Goal: Check status: Check status

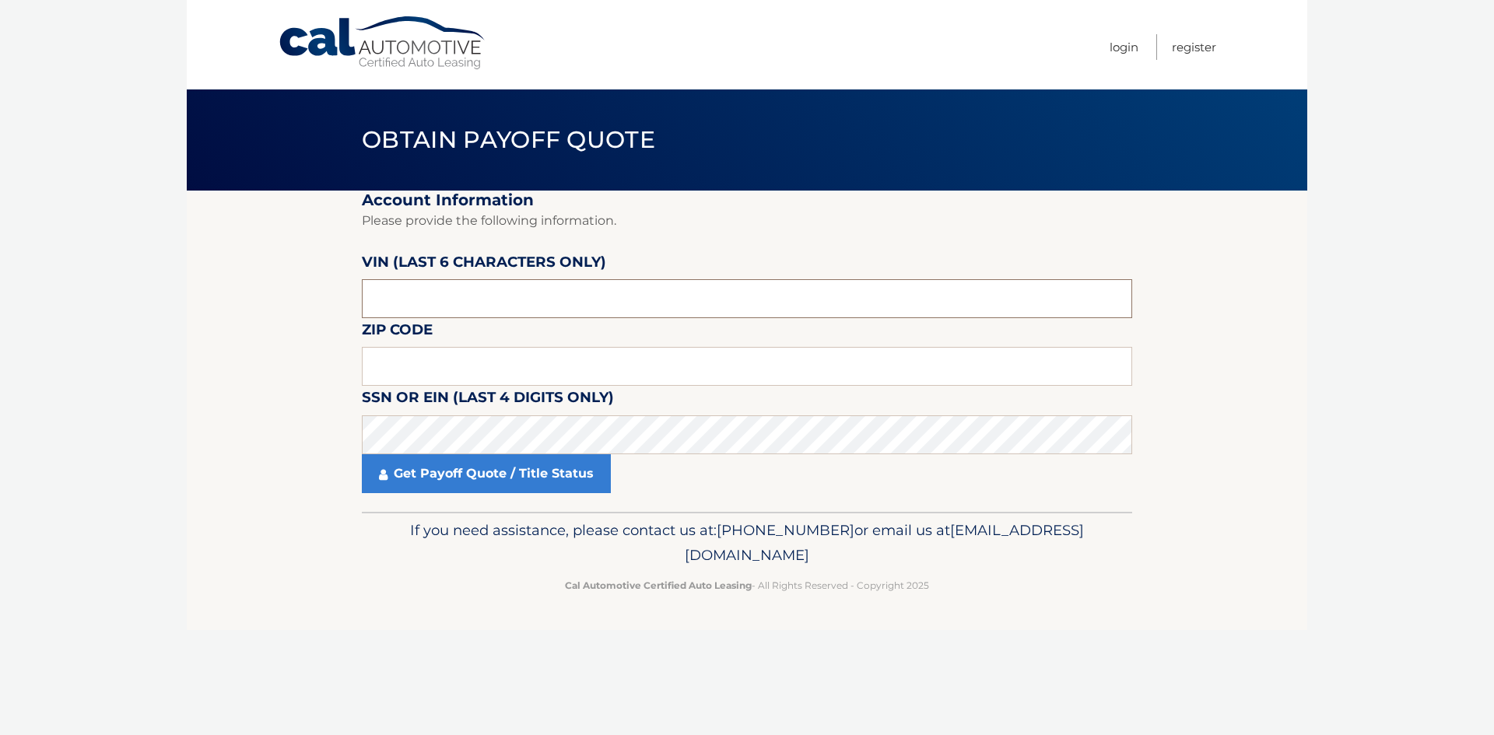
drag, startPoint x: 461, startPoint y: 300, endPoint x: 412, endPoint y: 317, distance: 51.7
click at [258, 317] on section "Account Information Please provide the following information. [PERSON_NAME] (la…" at bounding box center [747, 351] width 1120 height 321
click at [473, 293] on input "text" at bounding box center [747, 298] width 770 height 39
paste input "423648"
type input "423648"
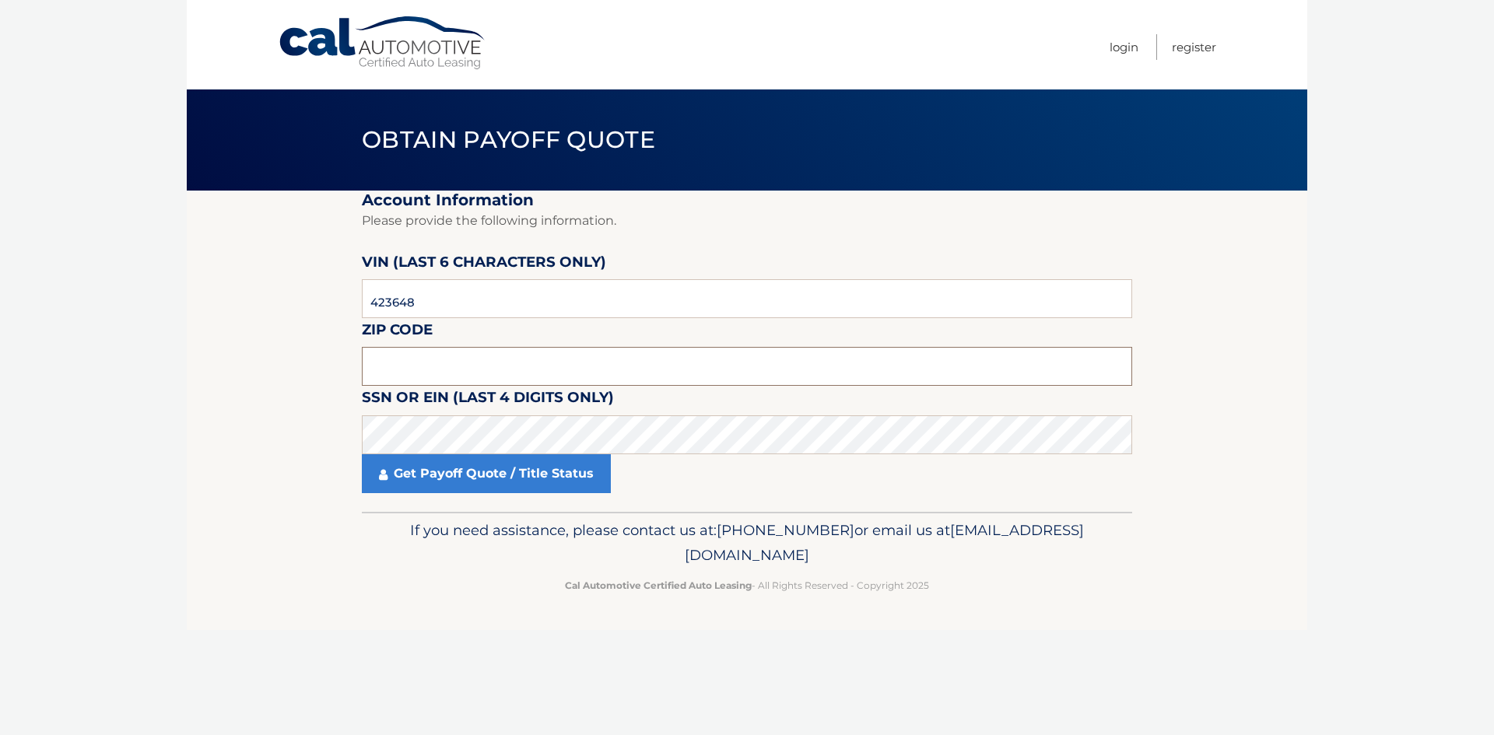
click at [447, 363] on input "text" at bounding box center [747, 366] width 770 height 39
type input "33433"
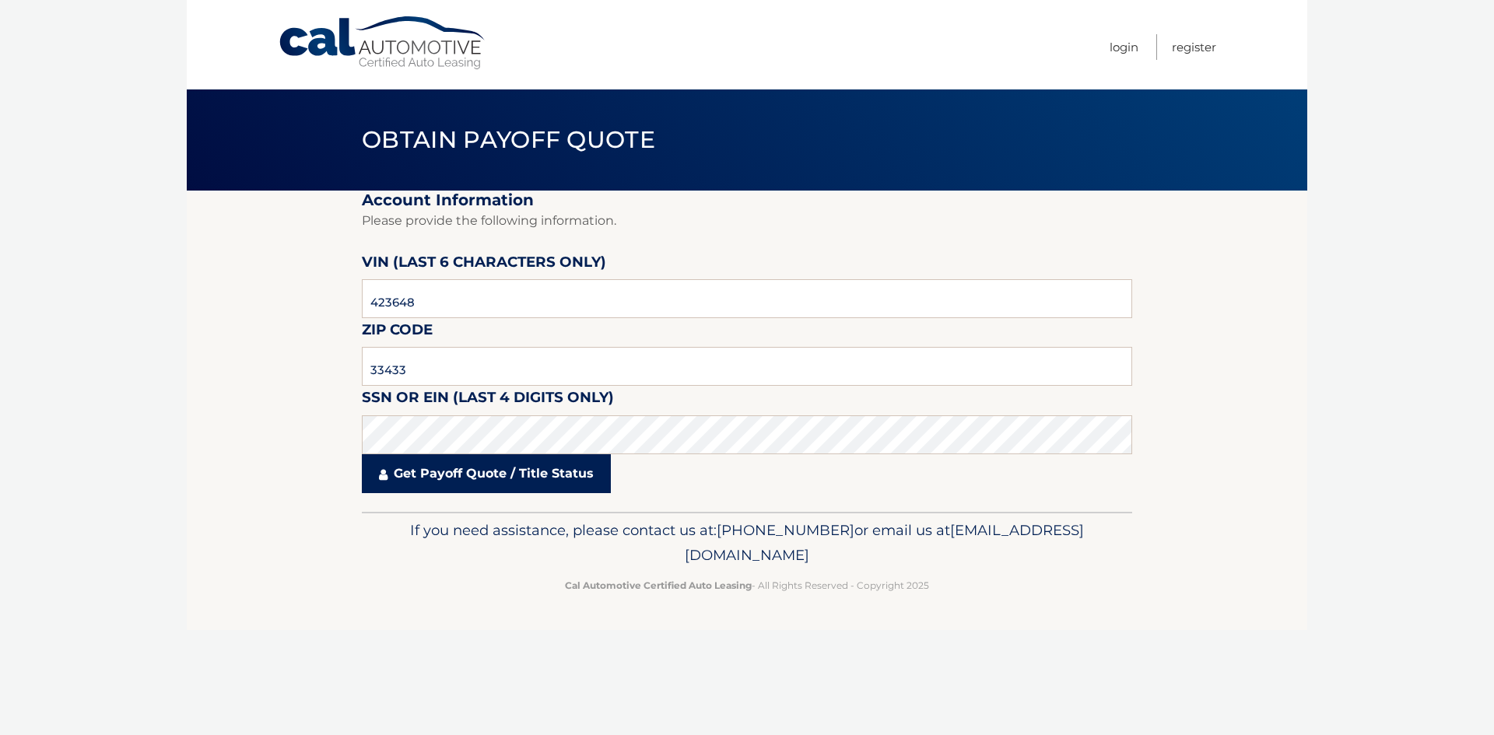
click at [496, 479] on link "Get Payoff Quote / Title Status" at bounding box center [486, 473] width 249 height 39
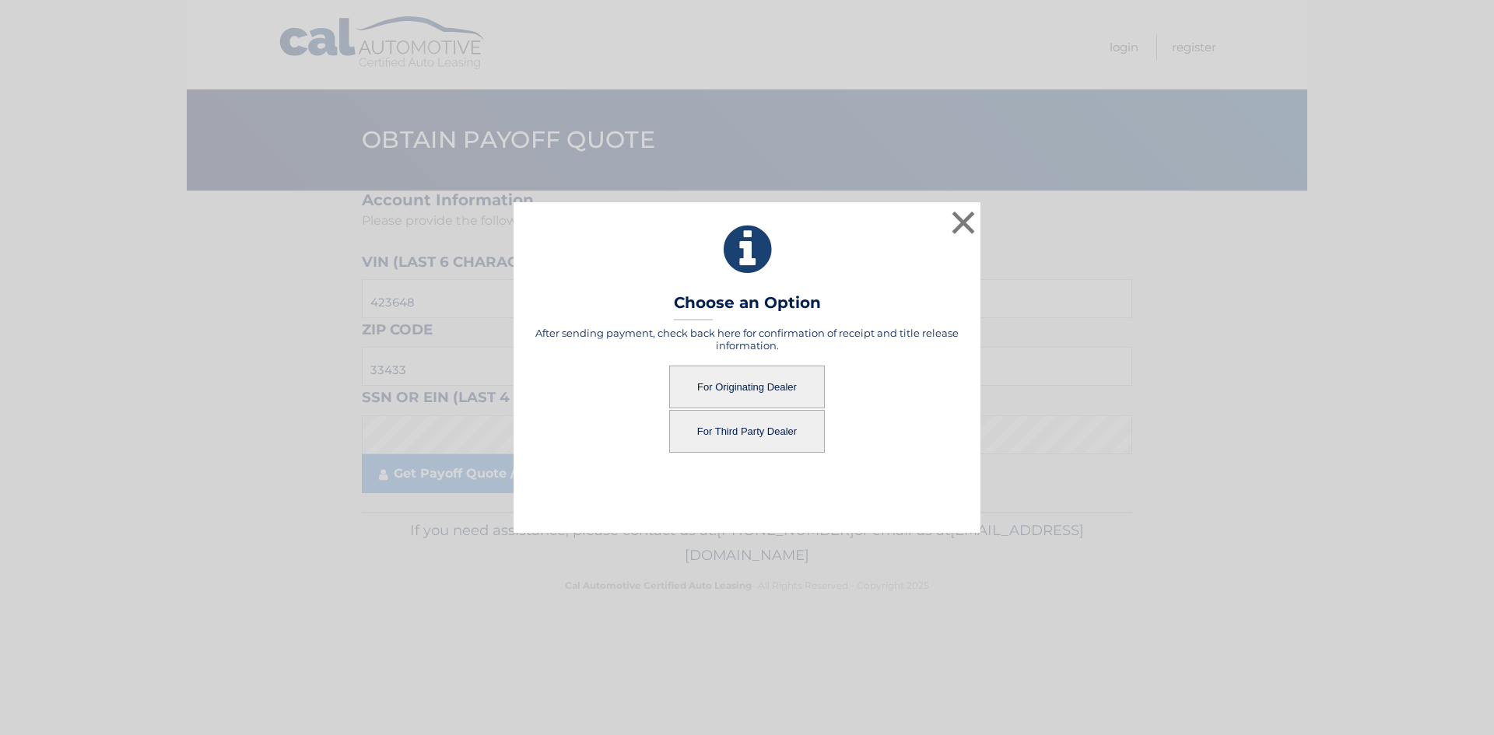
click at [773, 377] on button "For Originating Dealer" at bounding box center [747, 387] width 156 height 43
click at [734, 385] on button "For Originating Dealer" at bounding box center [747, 387] width 156 height 43
